Goal: Check status: Check status

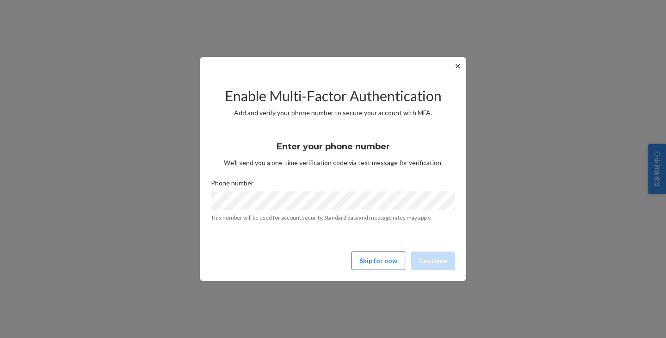
click at [386, 259] on button "Skip for now" at bounding box center [379, 261] width 54 height 19
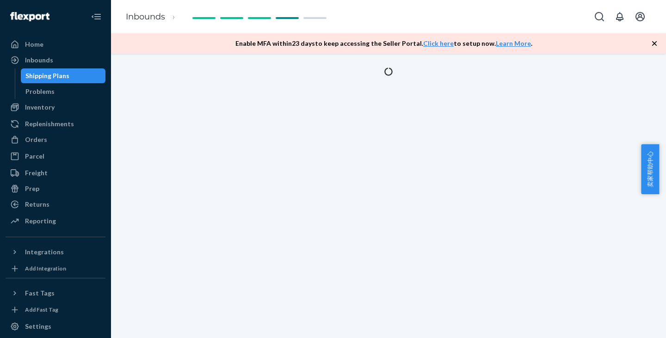
click at [593, 237] on div at bounding box center [388, 196] width 555 height 285
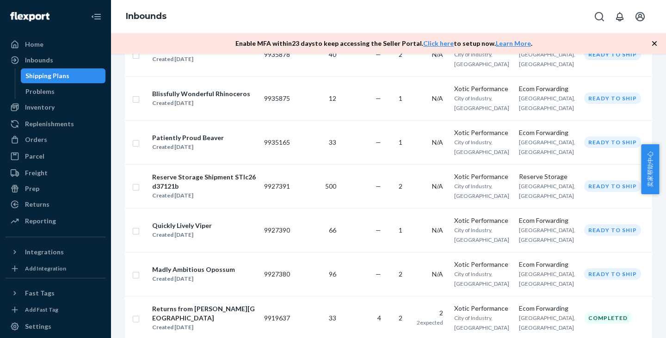
scroll to position [324, 0]
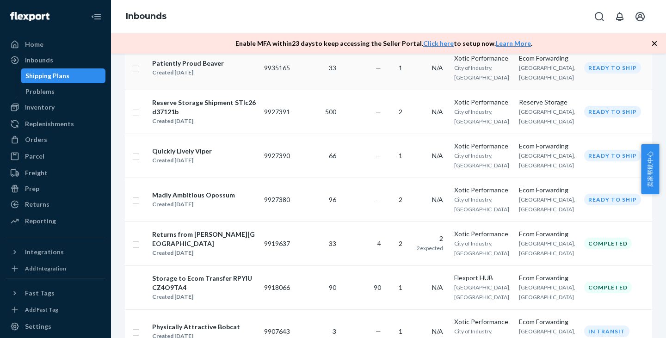
drag, startPoint x: 564, startPoint y: 38, endPoint x: 498, endPoint y: 62, distance: 70.3
click at [564, 38] on div "Enable MFA [DATE] to keep accessing the Seller Portal. Click here to setup now.…" at bounding box center [388, 43] width 555 height 20
click at [656, 43] on icon "button" at bounding box center [654, 43] width 9 height 9
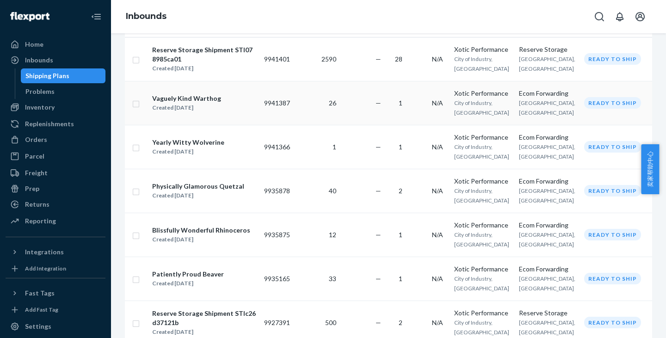
scroll to position [0, 0]
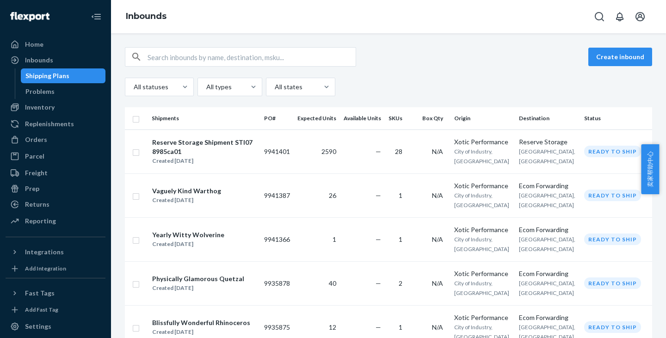
click at [232, 61] on input "text" at bounding box center [252, 57] width 208 height 19
paste input "9802051"
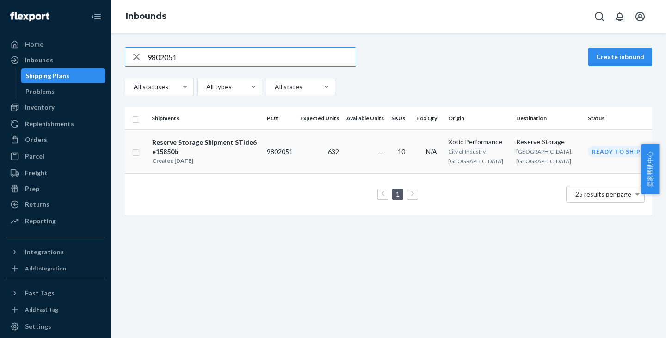
type input "9802051"
click at [548, 144] on div "Reserve Storage" at bounding box center [549, 141] width 64 height 9
